Goal: Check status

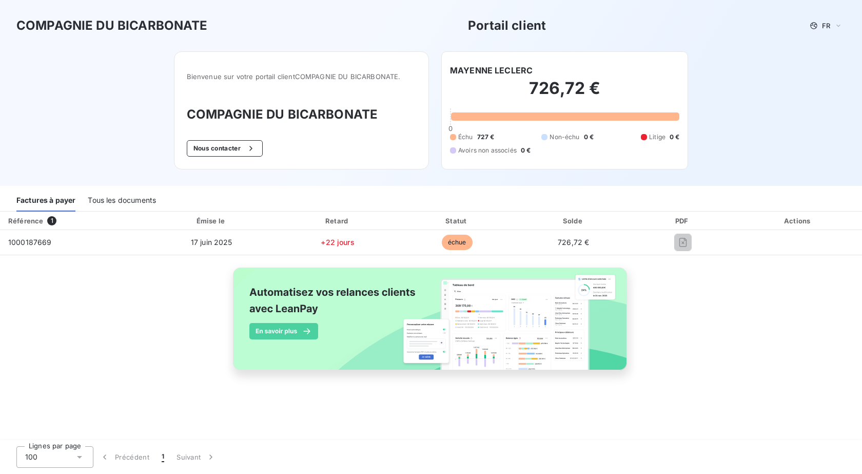
click at [296, 327] on img at bounding box center [431, 324] width 415 height 126
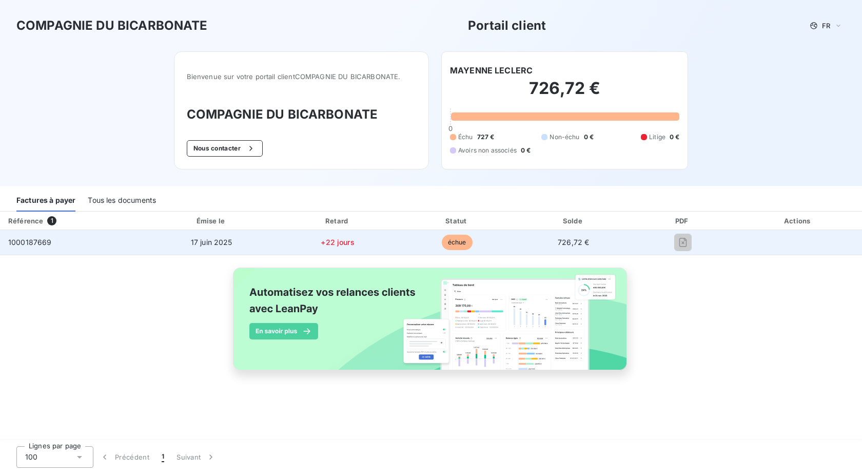
click at [448, 242] on span "échue" at bounding box center [457, 241] width 31 height 15
click at [338, 241] on span "+22 jours" at bounding box center [337, 242] width 33 height 9
click at [198, 239] on span "17 juin 2025" at bounding box center [212, 242] width 42 height 9
click at [12, 238] on span "1000187669" at bounding box center [30, 242] width 44 height 9
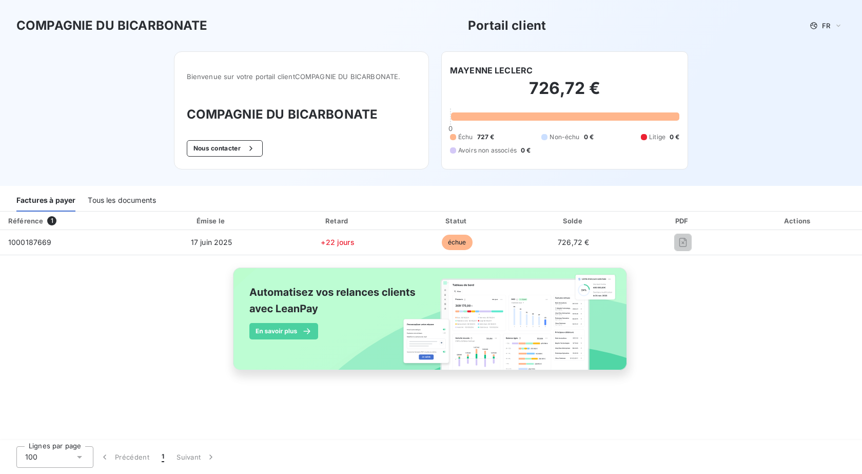
click at [114, 201] on div "Tous les documents" at bounding box center [122, 201] width 68 height 22
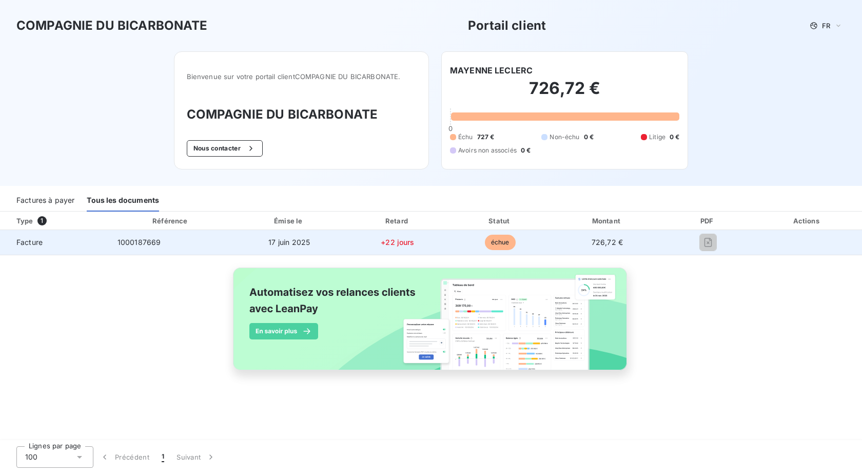
click at [130, 240] on span "1000187669" at bounding box center [139, 242] width 44 height 9
click at [29, 241] on span "Facture" at bounding box center [54, 242] width 93 height 10
click at [406, 241] on span "+22 jours" at bounding box center [397, 242] width 33 height 9
click at [297, 241] on span "17 juin 2025" at bounding box center [289, 242] width 42 height 9
click at [828, 236] on td at bounding box center [807, 242] width 110 height 25
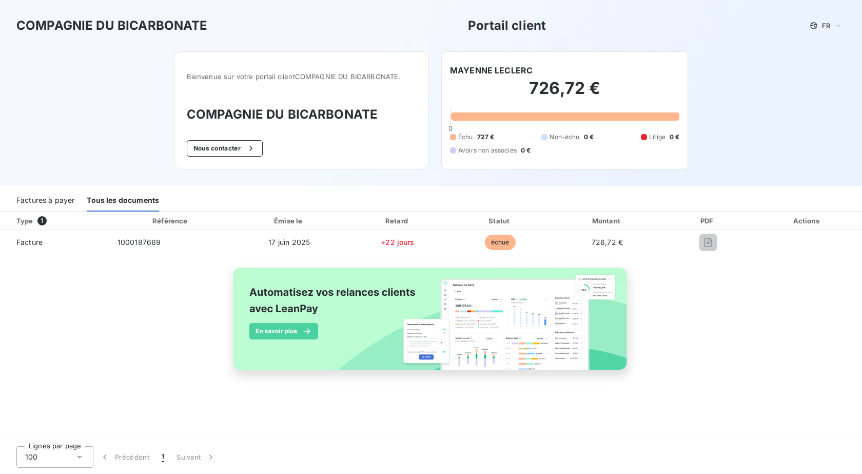
click at [812, 221] on div "Actions" at bounding box center [807, 220] width 106 height 10
click at [70, 461] on div "100" at bounding box center [54, 457] width 77 height 22
click at [33, 400] on li "25" at bounding box center [54, 397] width 77 height 18
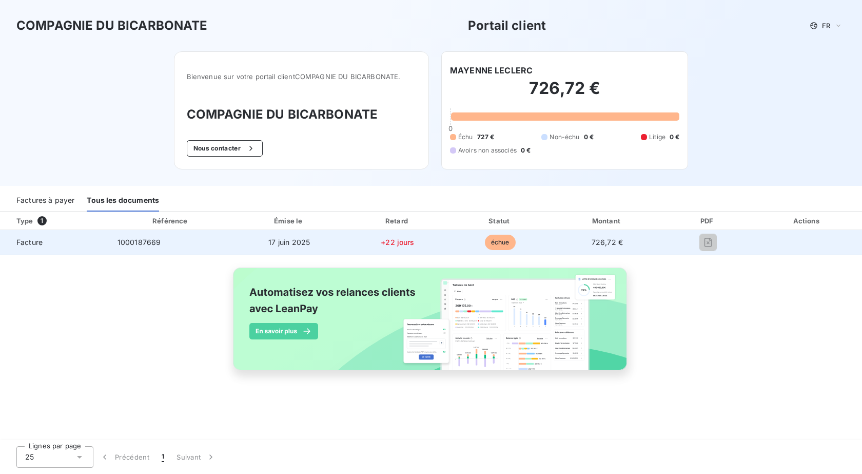
click at [803, 234] on td at bounding box center [807, 242] width 110 height 25
click at [696, 241] on div at bounding box center [708, 242] width 72 height 16
click at [153, 244] on span "1000187669" at bounding box center [139, 242] width 44 height 9
click at [32, 243] on span "Facture" at bounding box center [54, 242] width 93 height 10
click at [271, 240] on span "17 juin 2025" at bounding box center [289, 242] width 42 height 9
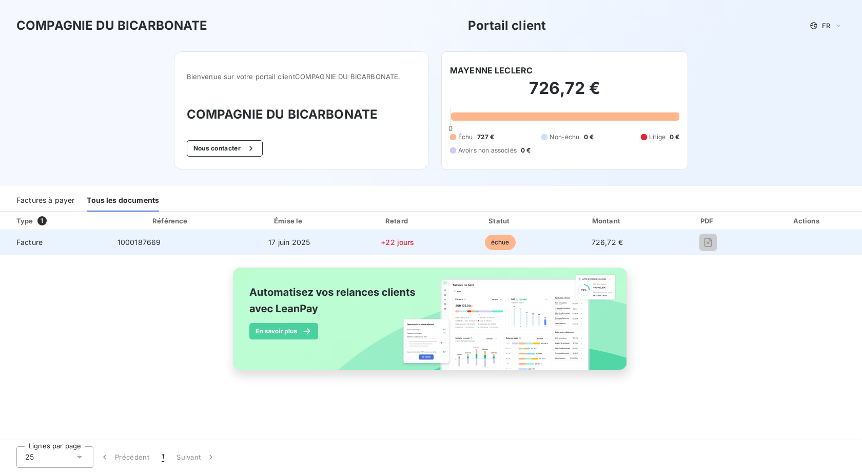
click at [400, 240] on span "+22 jours" at bounding box center [397, 242] width 33 height 9
click at [508, 245] on span "échue" at bounding box center [500, 241] width 31 height 15
click at [599, 239] on span "726,72 €" at bounding box center [607, 242] width 31 height 9
